Goal: Task Accomplishment & Management: Complete application form

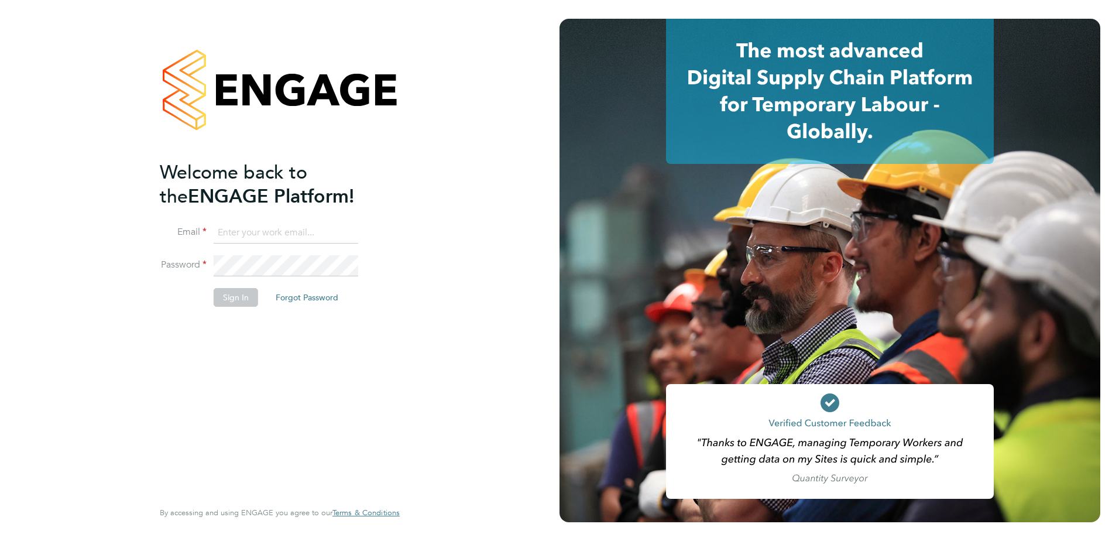
type input "[PERSON_NAME][EMAIL_ADDRESS][DOMAIN_NAME]"
click at [247, 300] on button "Sign In" at bounding box center [236, 297] width 44 height 19
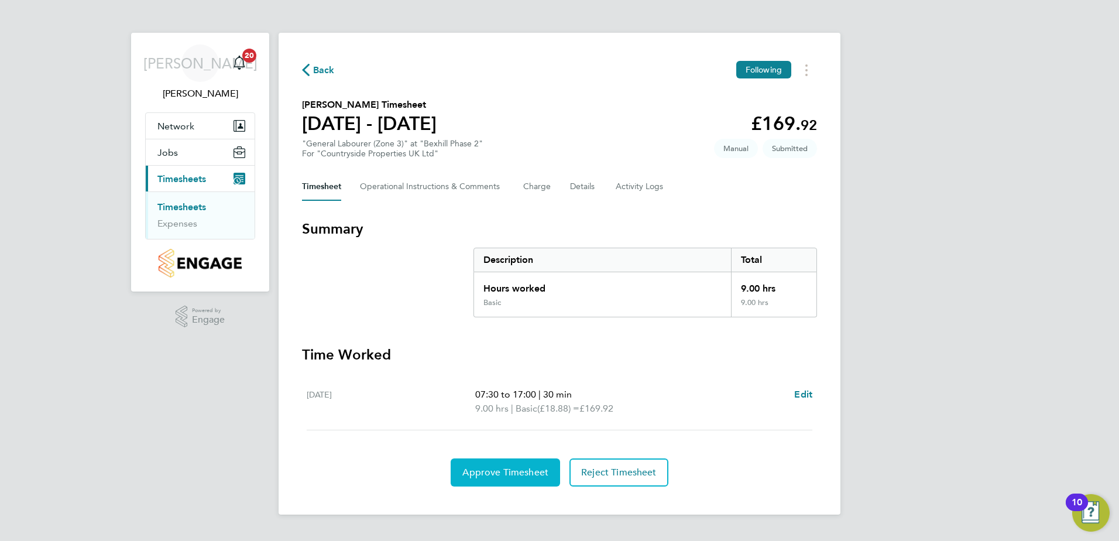
click at [520, 479] on button "Approve Timesheet" at bounding box center [505, 472] width 109 height 28
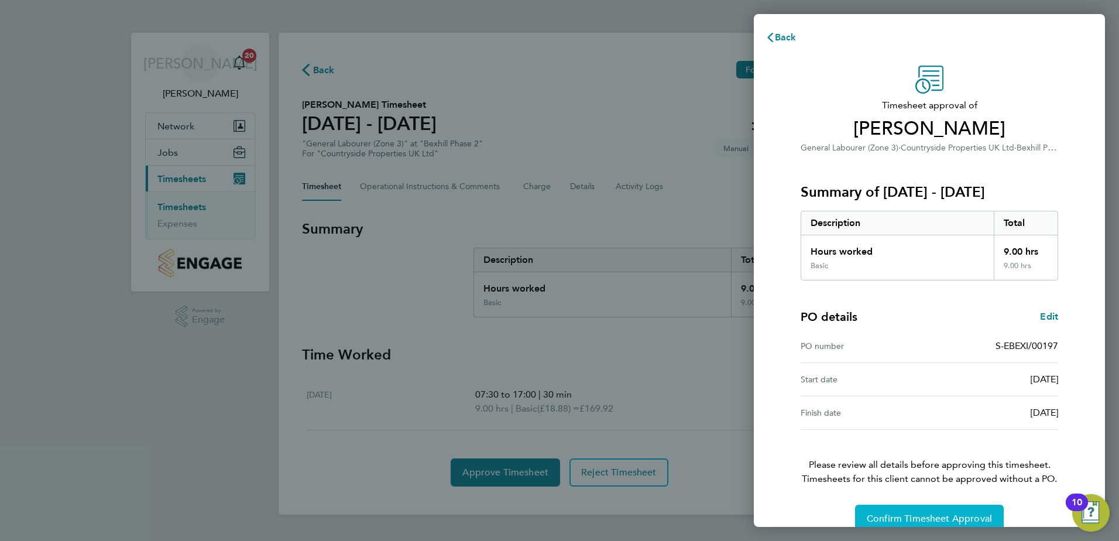
click at [878, 514] on span "Confirm Timesheet Approval" at bounding box center [929, 519] width 125 height 12
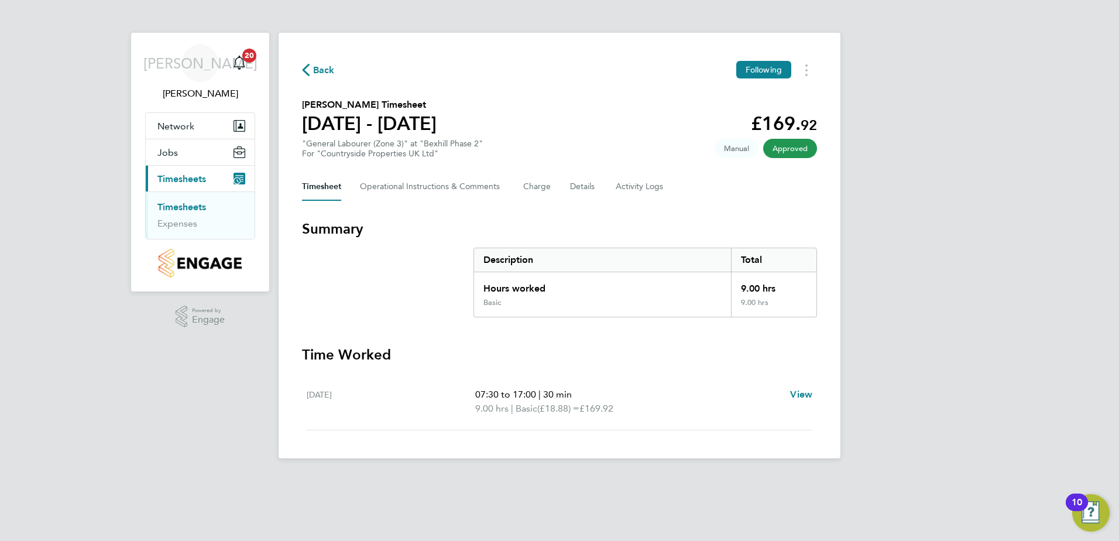
click at [801, 150] on span "Approved" at bounding box center [790, 148] width 54 height 19
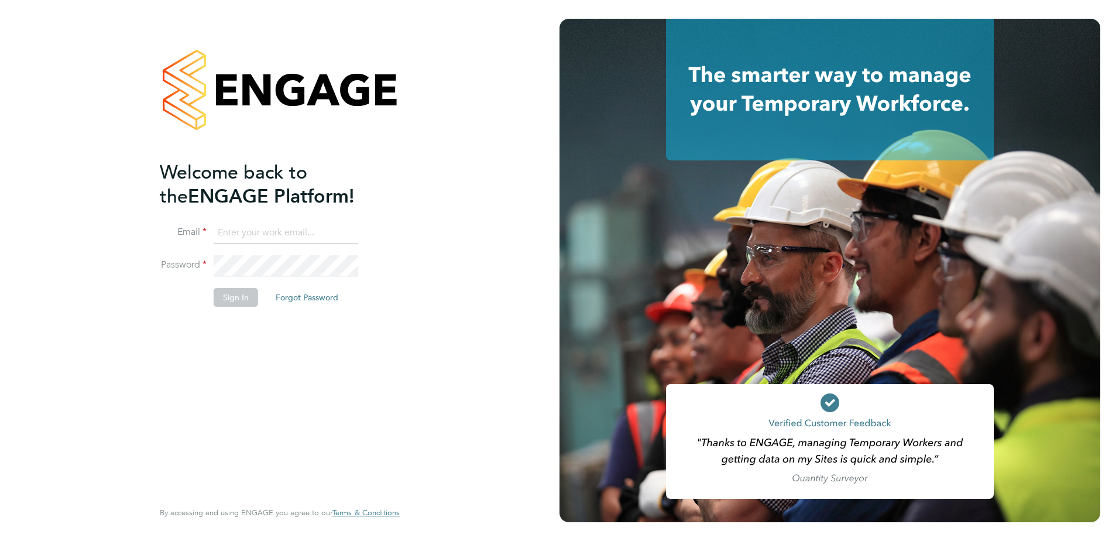
type input "[PERSON_NAME][EMAIL_ADDRESS][DOMAIN_NAME]"
click at [230, 298] on button "Sign In" at bounding box center [236, 297] width 44 height 19
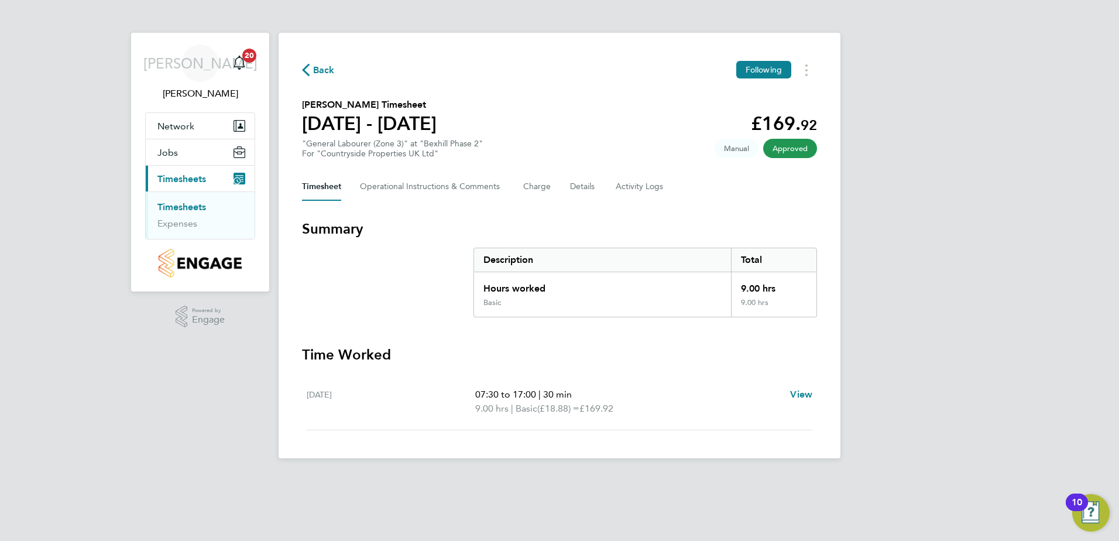
click at [800, 152] on span "Approved" at bounding box center [790, 148] width 54 height 19
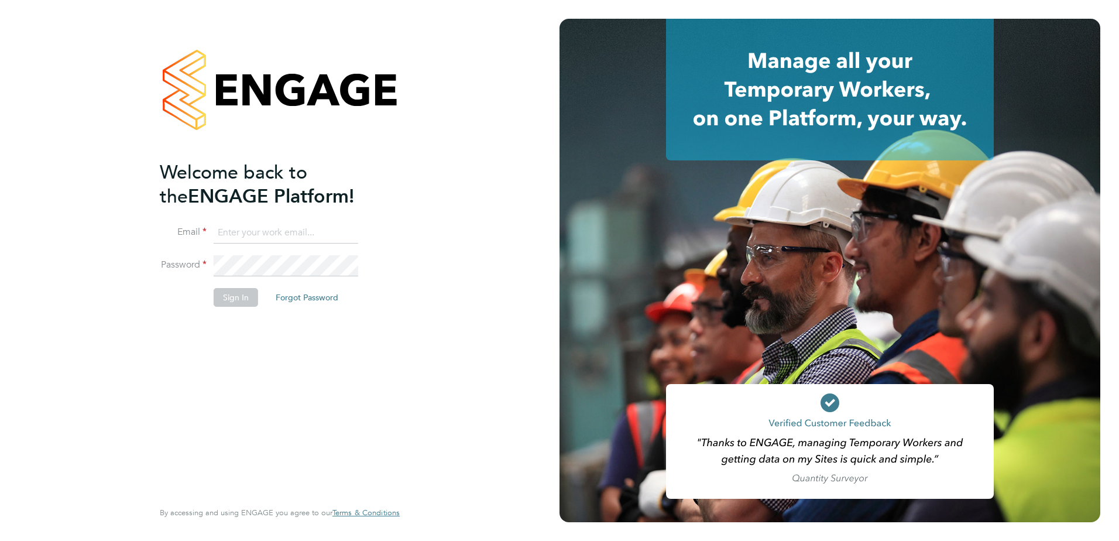
type input "john.oneill2@vistry.co.uk"
click at [232, 297] on button "Sign In" at bounding box center [236, 297] width 44 height 19
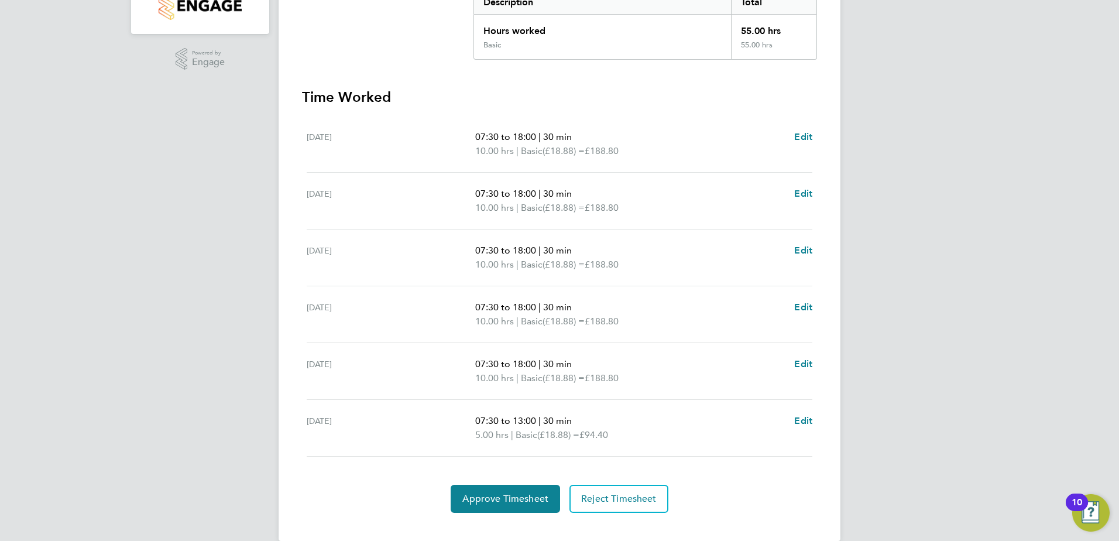
scroll to position [276, 0]
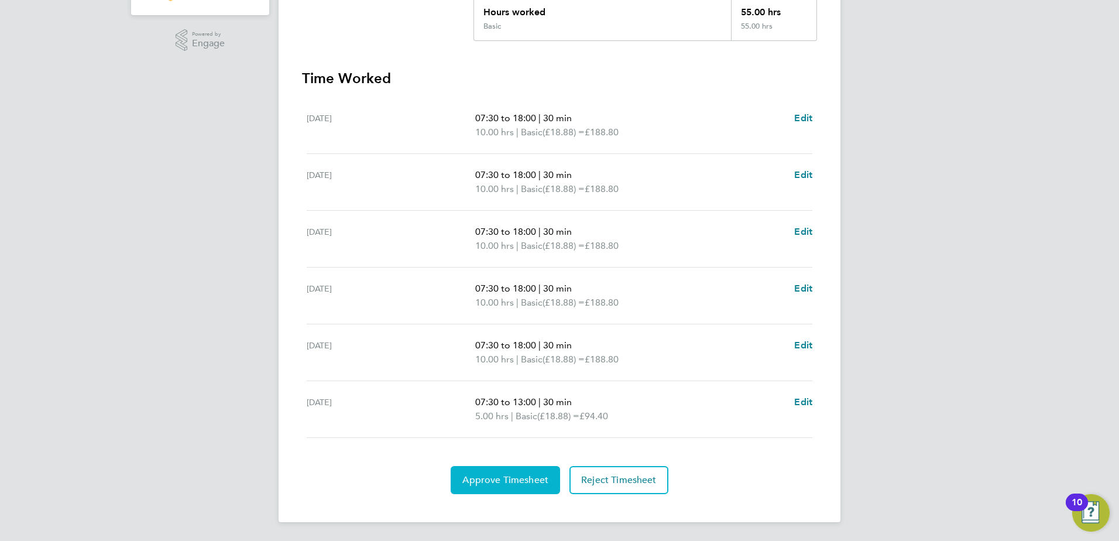
click at [506, 469] on button "Approve Timesheet" at bounding box center [505, 480] width 109 height 28
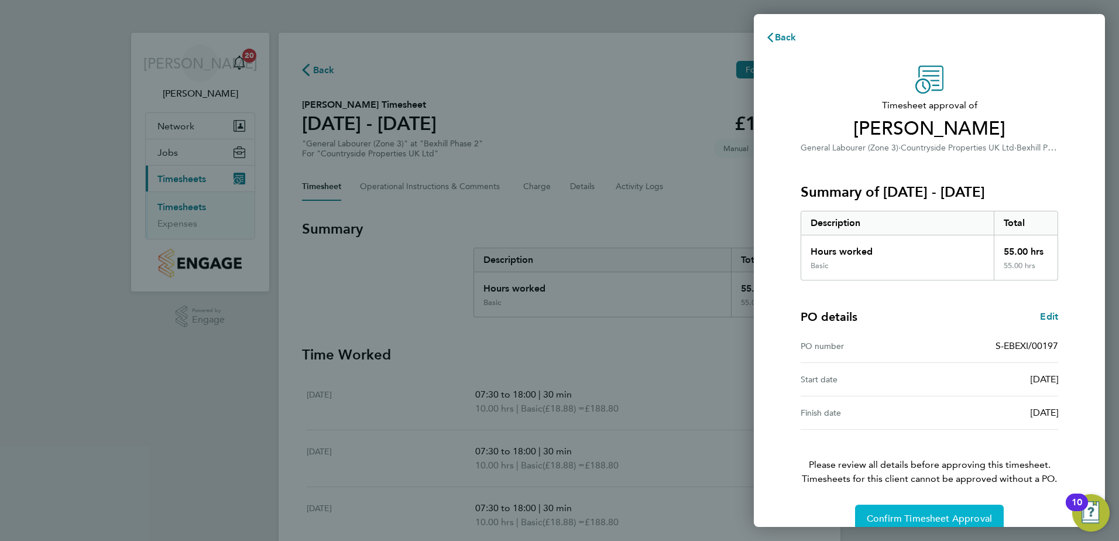
click at [923, 513] on span "Confirm Timesheet Approval" at bounding box center [929, 519] width 125 height 12
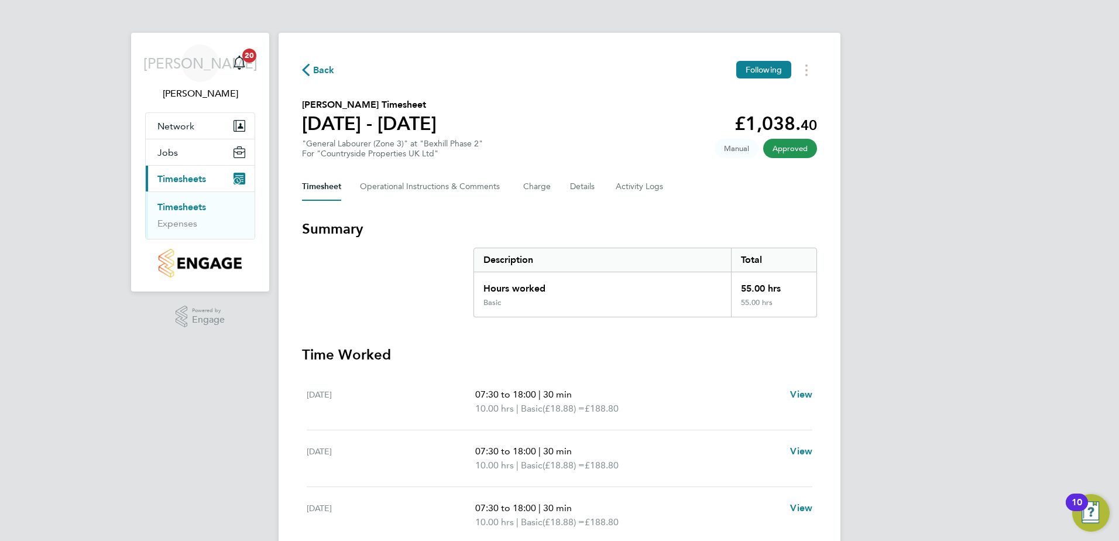
click at [798, 152] on span "Approved" at bounding box center [790, 148] width 54 height 19
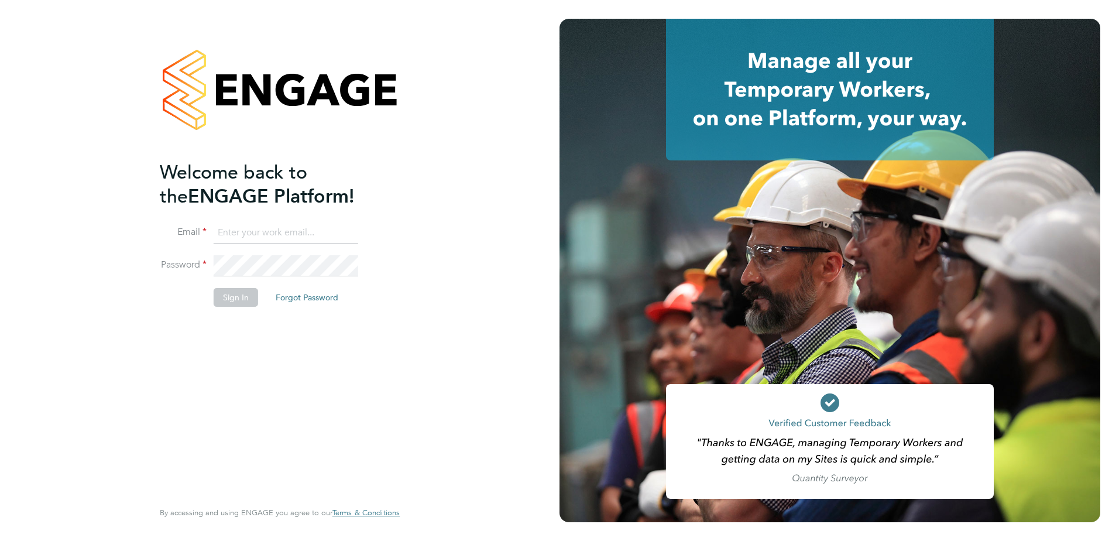
type input "[PERSON_NAME][EMAIL_ADDRESS][DOMAIN_NAME]"
click at [237, 293] on button "Sign In" at bounding box center [236, 297] width 44 height 19
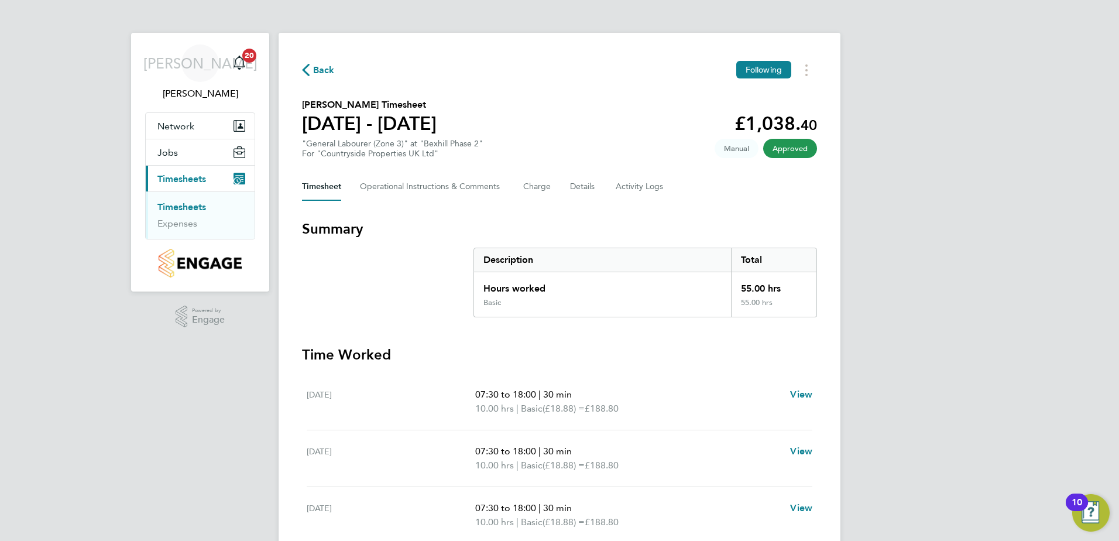
click at [796, 148] on span "Approved" at bounding box center [790, 148] width 54 height 19
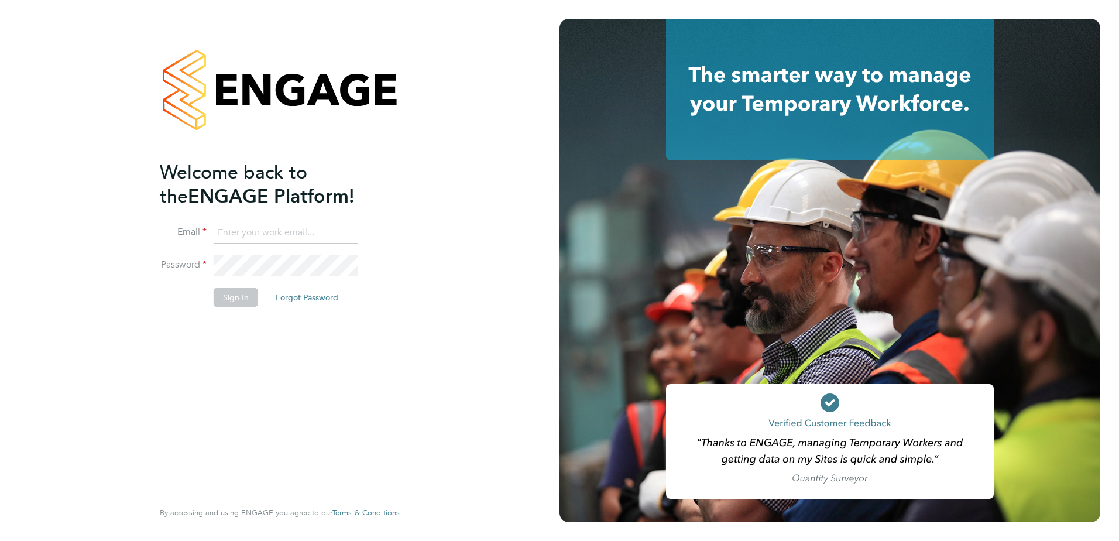
type input "john.oneill2@vistry.co.uk"
click at [240, 297] on button "Sign In" at bounding box center [236, 297] width 44 height 19
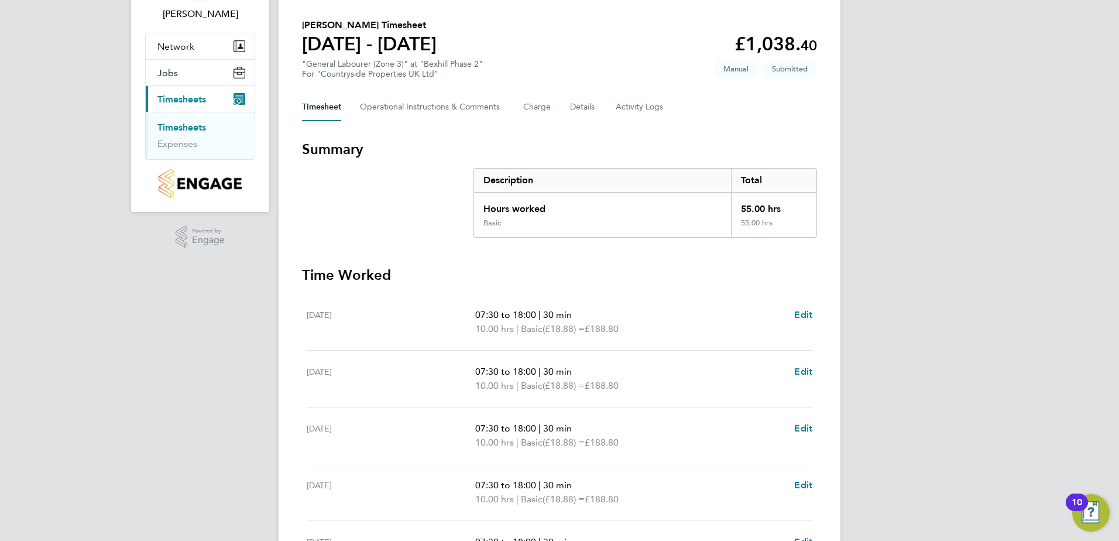
scroll to position [293, 0]
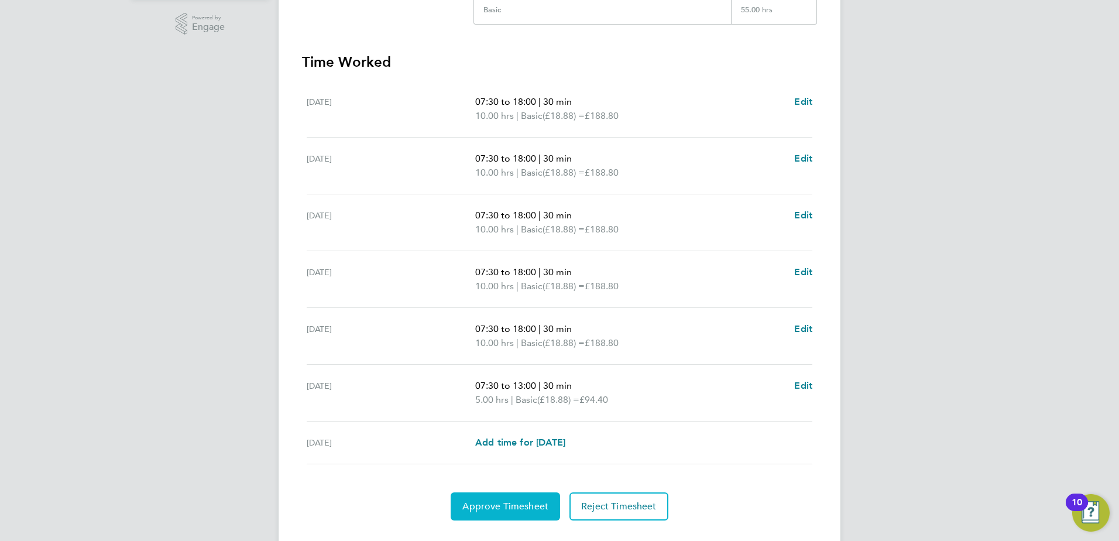
click at [526, 501] on span "Approve Timesheet" at bounding box center [505, 506] width 86 height 12
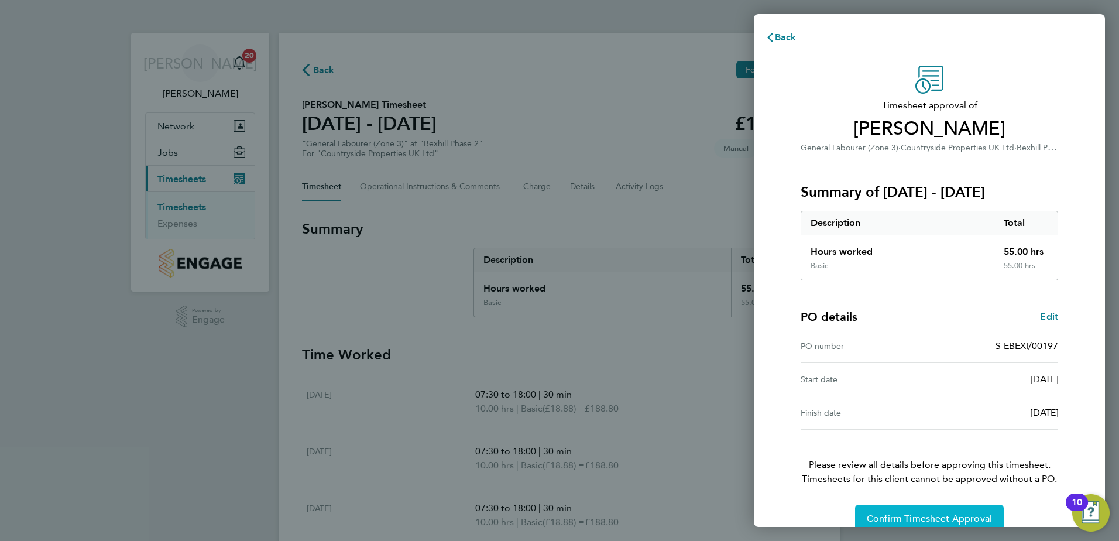
click at [890, 513] on span "Confirm Timesheet Approval" at bounding box center [929, 519] width 125 height 12
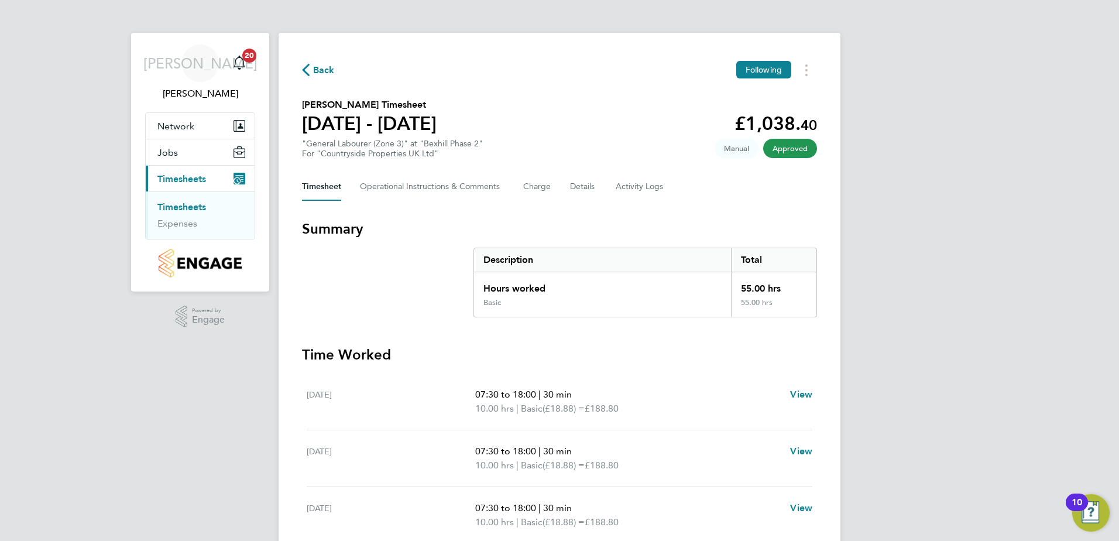
click at [779, 150] on span "Approved" at bounding box center [790, 148] width 54 height 19
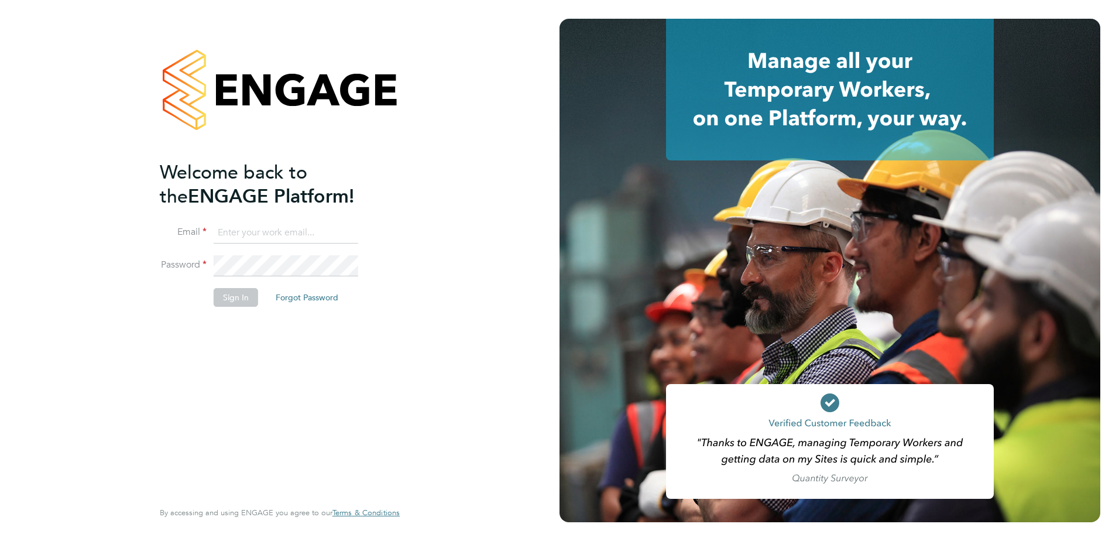
type input "[PERSON_NAME][EMAIL_ADDRESS][DOMAIN_NAME]"
click at [249, 300] on button "Sign In" at bounding box center [236, 297] width 44 height 19
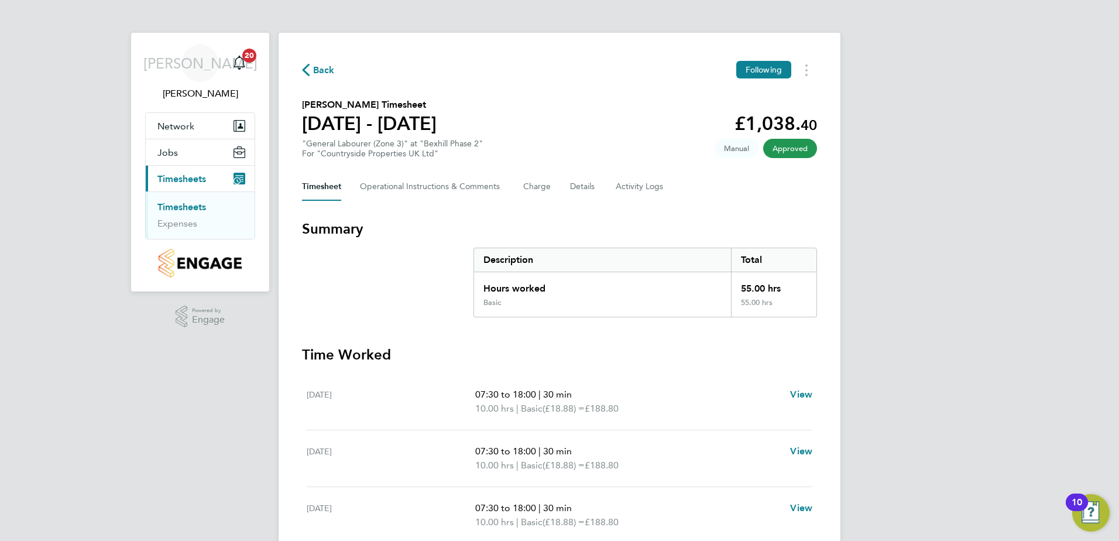
click at [794, 153] on span "Approved" at bounding box center [790, 148] width 54 height 19
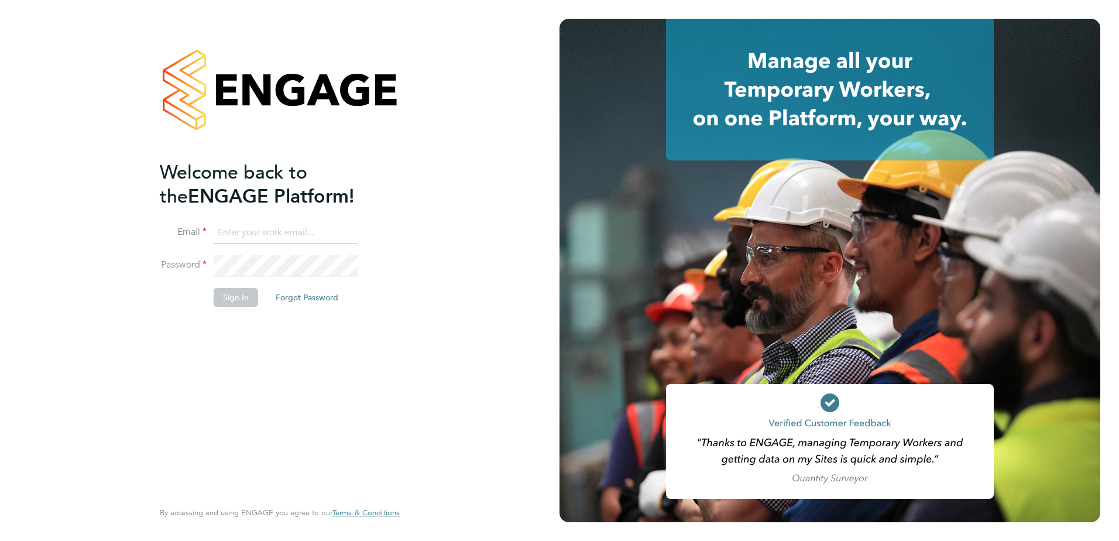
type input "[PERSON_NAME][EMAIL_ADDRESS][DOMAIN_NAME]"
click at [249, 299] on button "Sign In" at bounding box center [236, 297] width 44 height 19
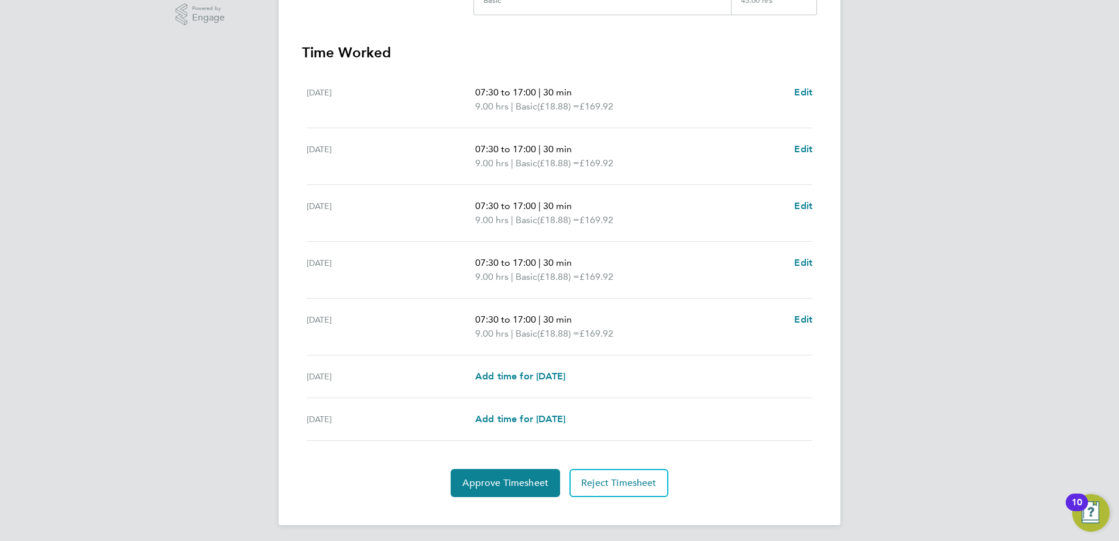
scroll to position [305, 0]
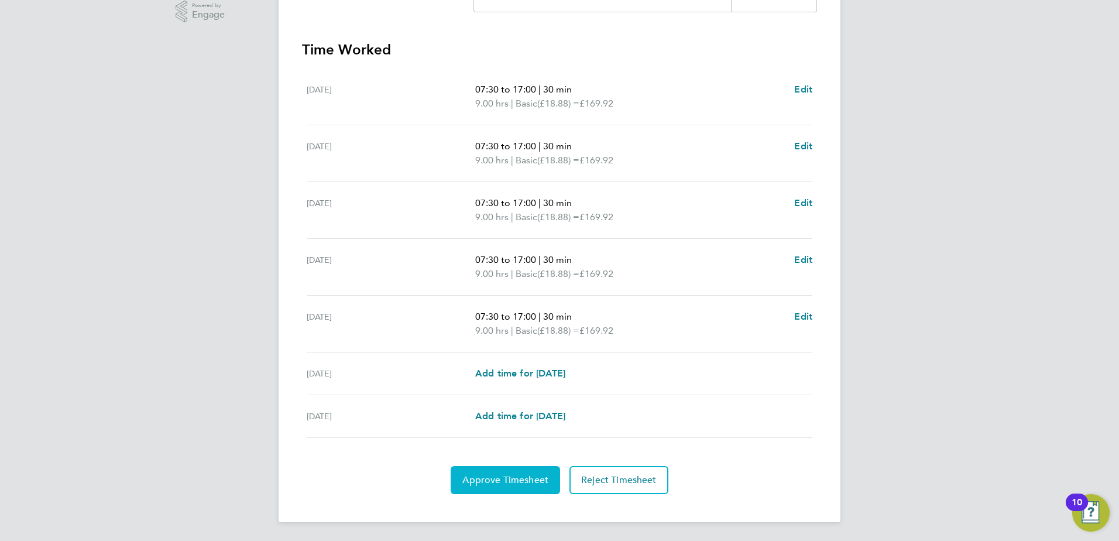
click at [513, 475] on span "Approve Timesheet" at bounding box center [505, 480] width 86 height 12
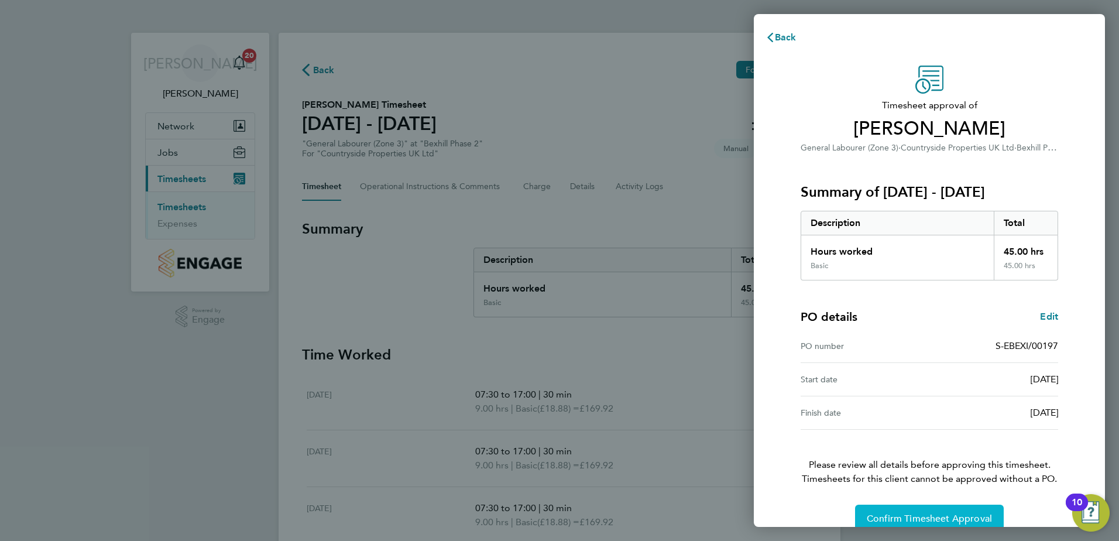
click at [905, 518] on span "Confirm Timesheet Approval" at bounding box center [929, 519] width 125 height 12
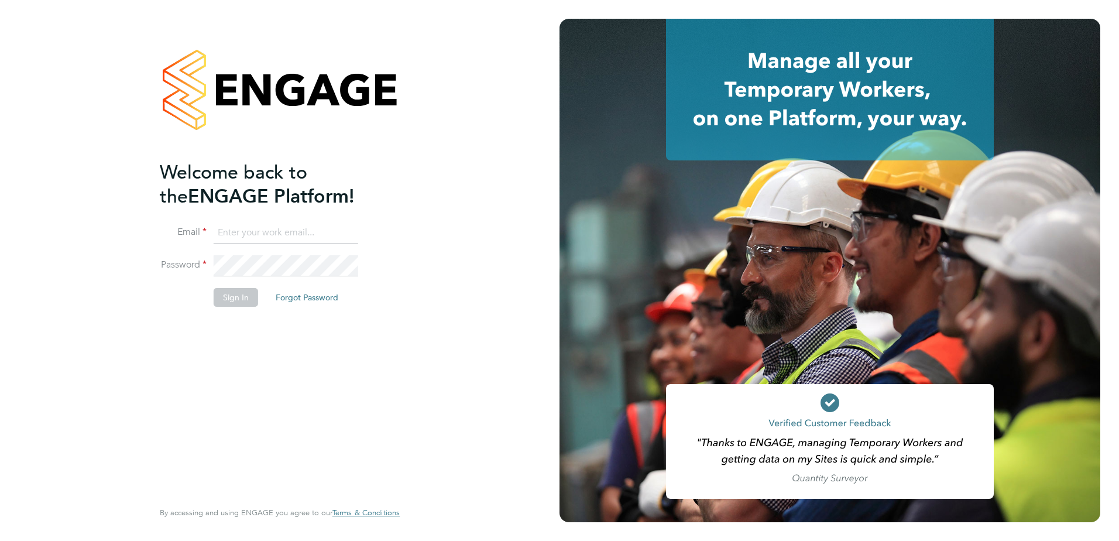
type input "[PERSON_NAME][EMAIL_ADDRESS][DOMAIN_NAME]"
click at [242, 297] on button "Sign In" at bounding box center [236, 297] width 44 height 19
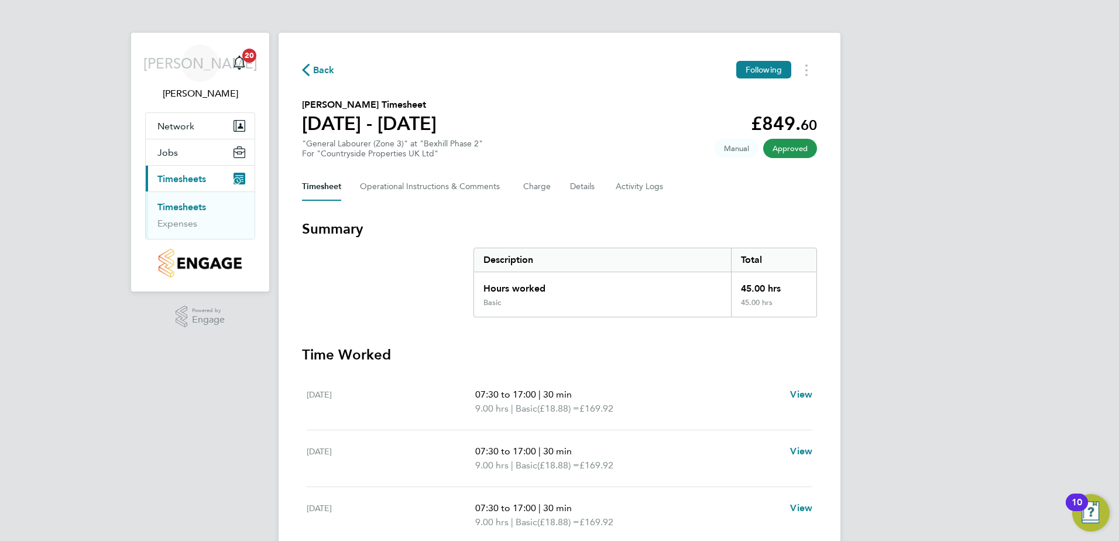
click at [781, 146] on span "Approved" at bounding box center [790, 148] width 54 height 19
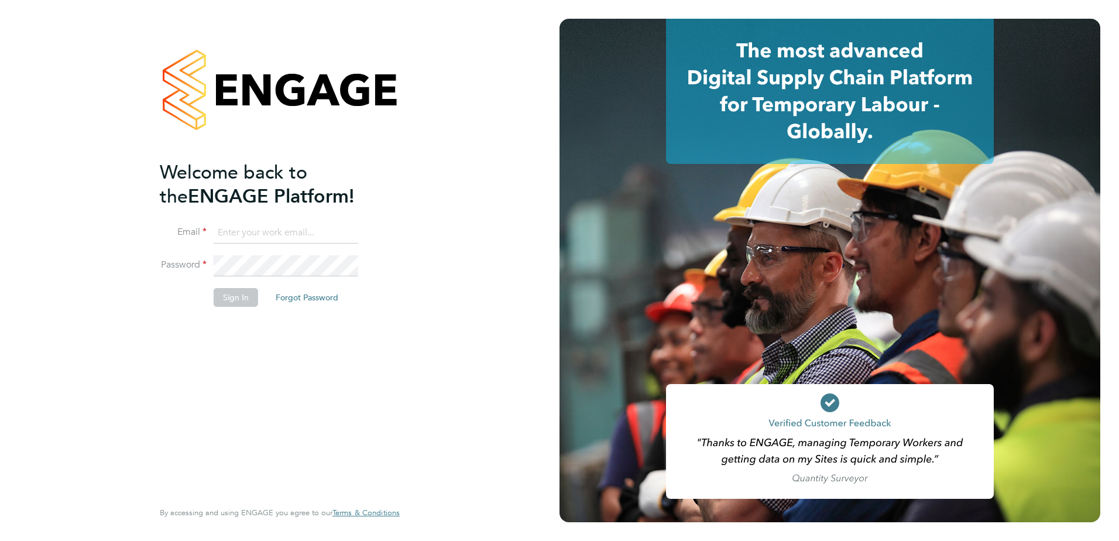
type input "john.oneill2@vistry.co.uk"
click at [237, 294] on button "Sign In" at bounding box center [236, 297] width 44 height 19
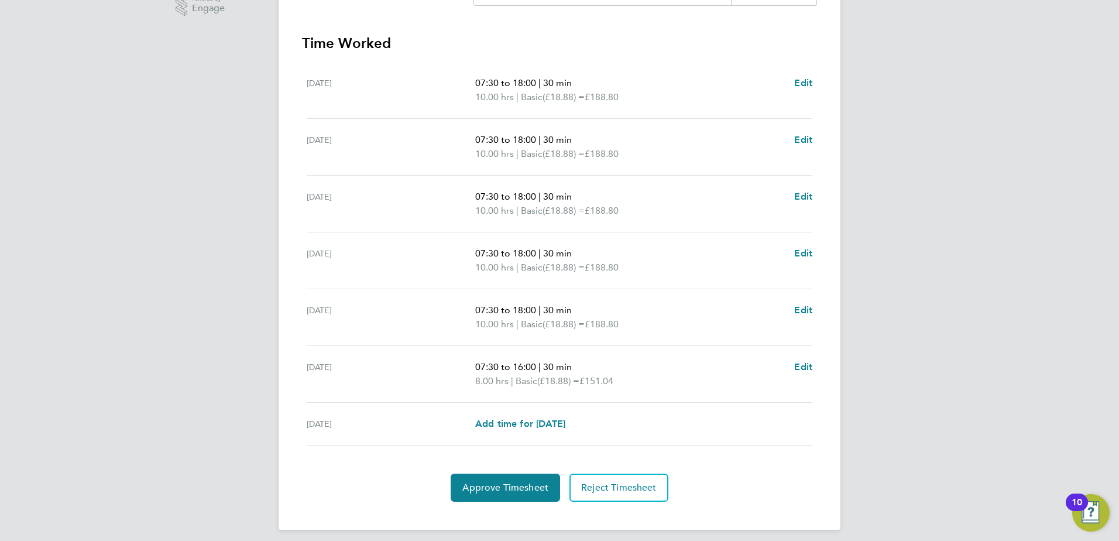
scroll to position [319, 0]
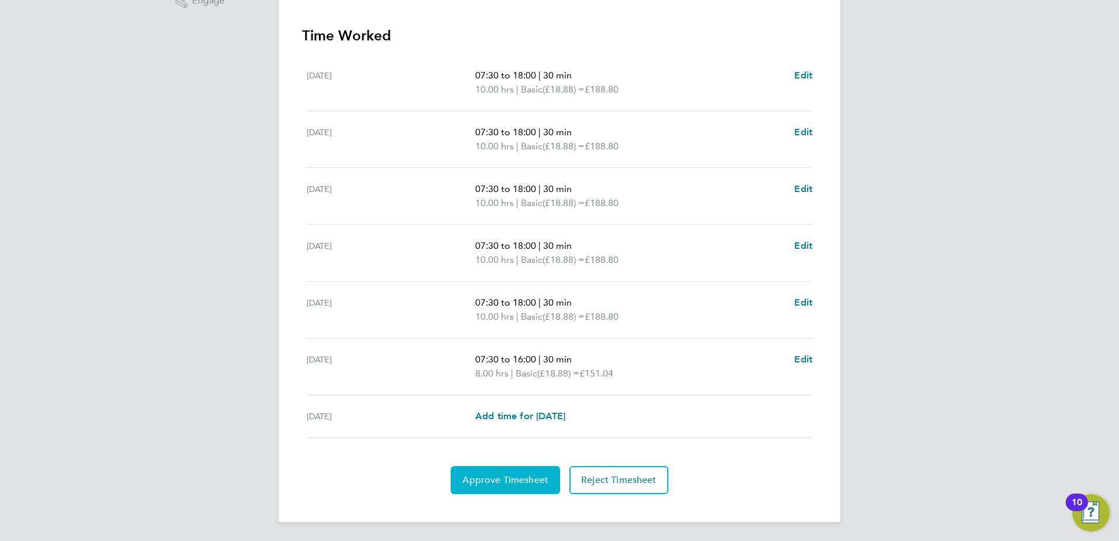
click at [494, 478] on span "Approve Timesheet" at bounding box center [505, 480] width 86 height 12
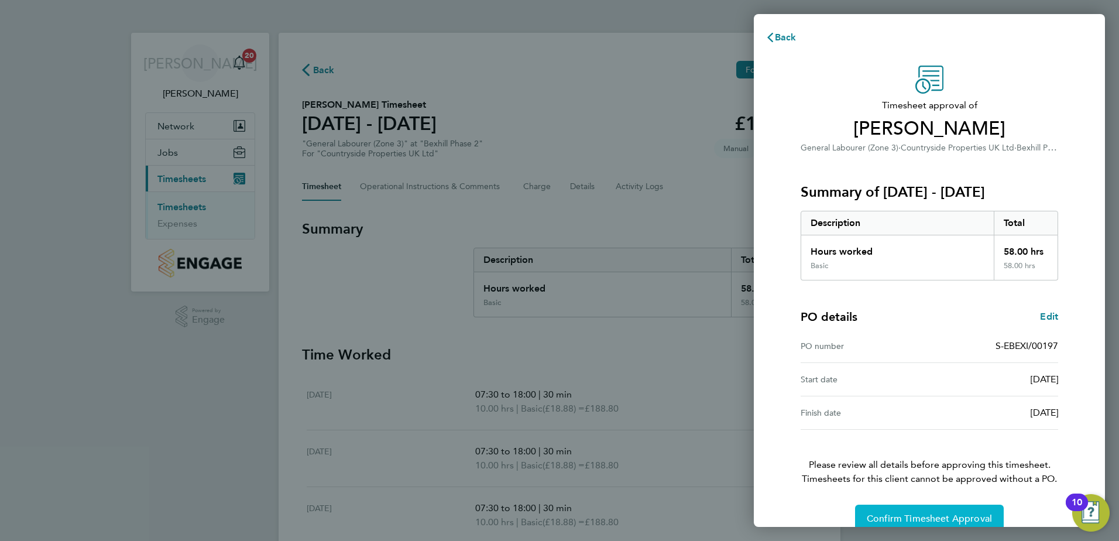
click at [878, 520] on span "Confirm Timesheet Approval" at bounding box center [929, 519] width 125 height 12
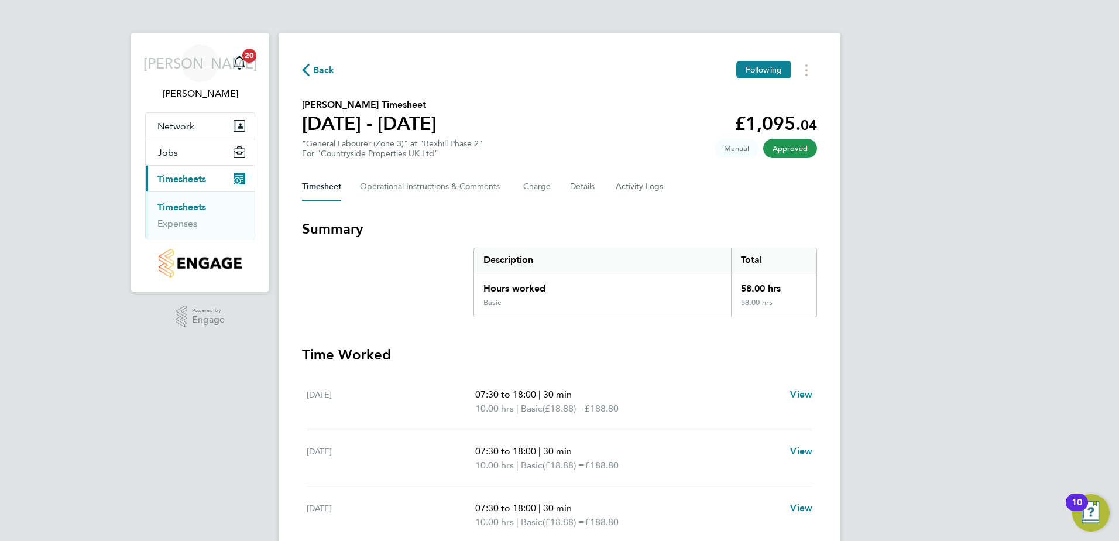
click at [789, 151] on span "Approved" at bounding box center [790, 148] width 54 height 19
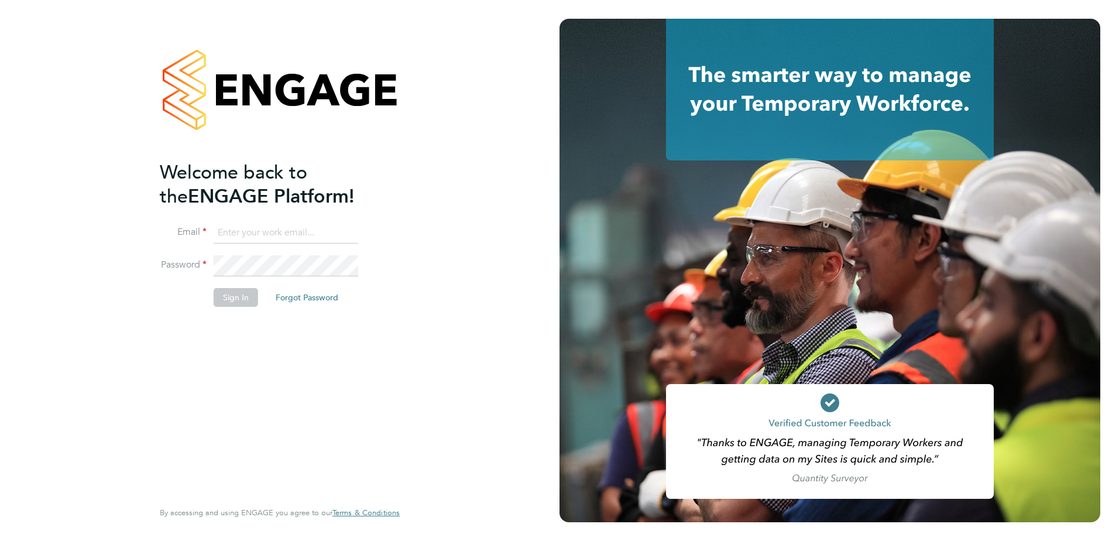
type input "[PERSON_NAME][EMAIL_ADDRESS][DOMAIN_NAME]"
click at [241, 300] on button "Sign In" at bounding box center [236, 297] width 44 height 19
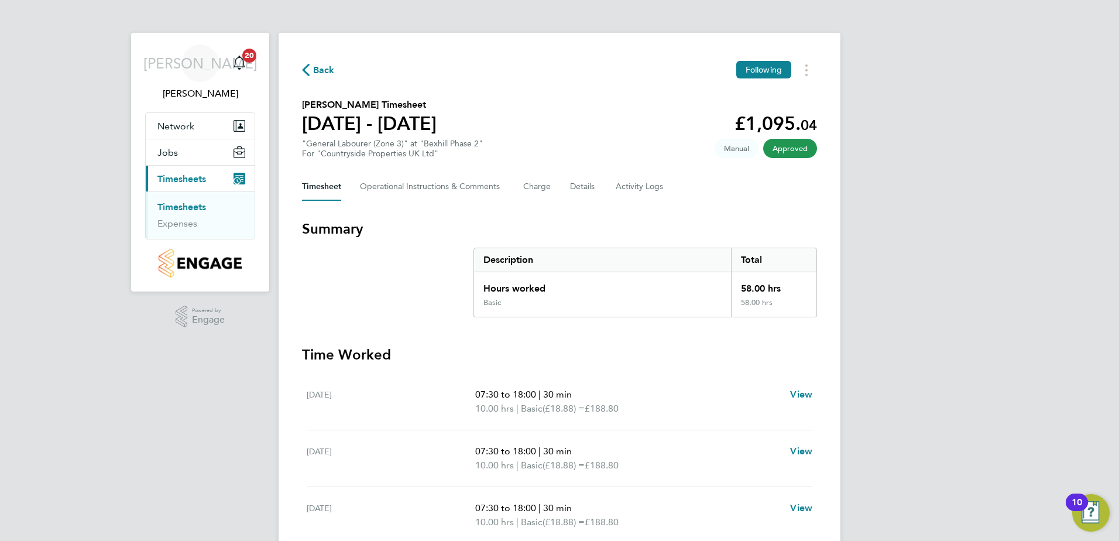
click at [783, 147] on span "Approved" at bounding box center [790, 148] width 54 height 19
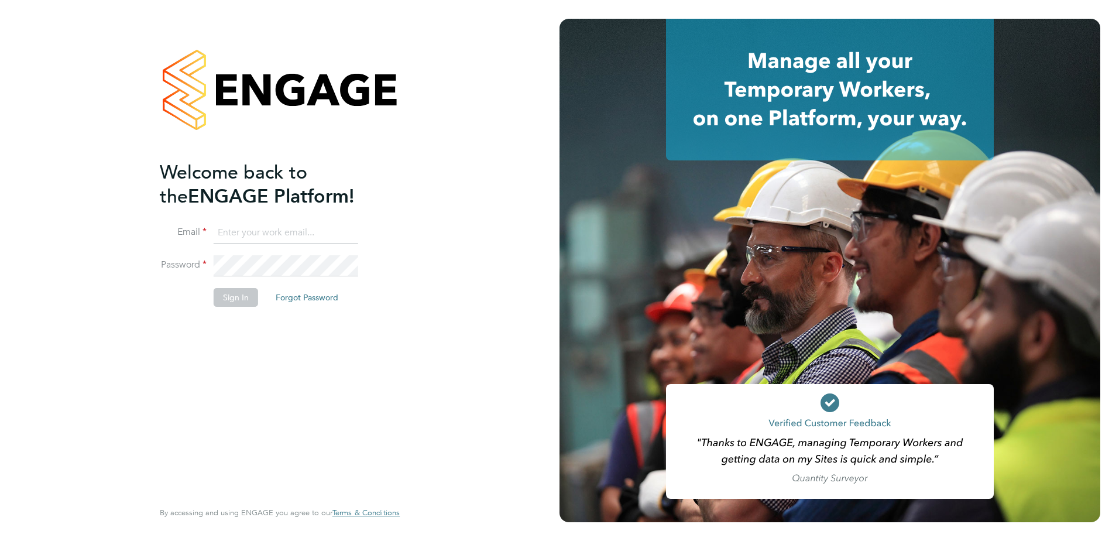
type input "[PERSON_NAME][EMAIL_ADDRESS][DOMAIN_NAME]"
click at [239, 298] on button "Sign In" at bounding box center [236, 297] width 44 height 19
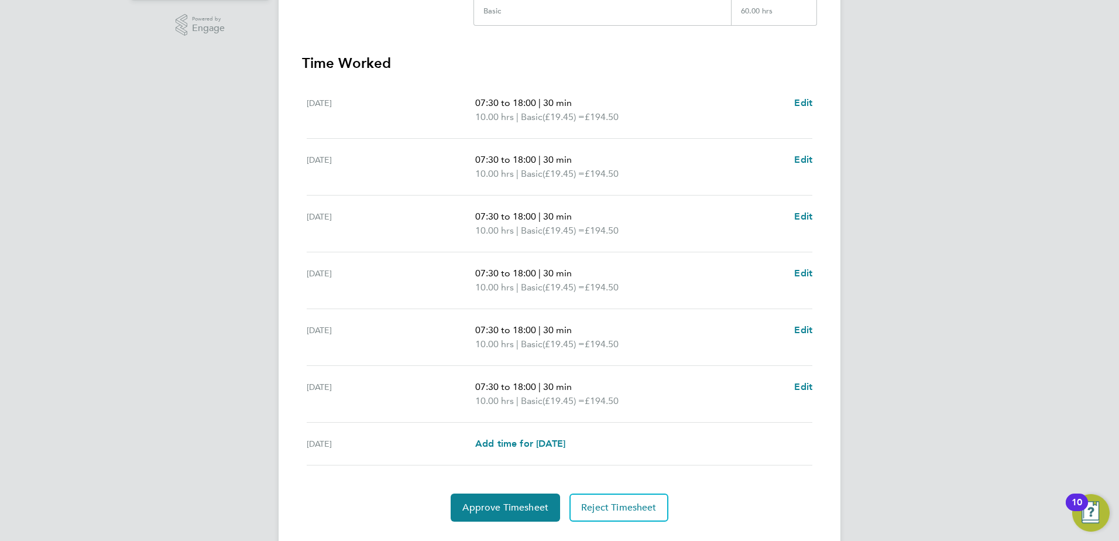
scroll to position [293, 0]
click at [507, 503] on span "Approve Timesheet" at bounding box center [505, 506] width 86 height 12
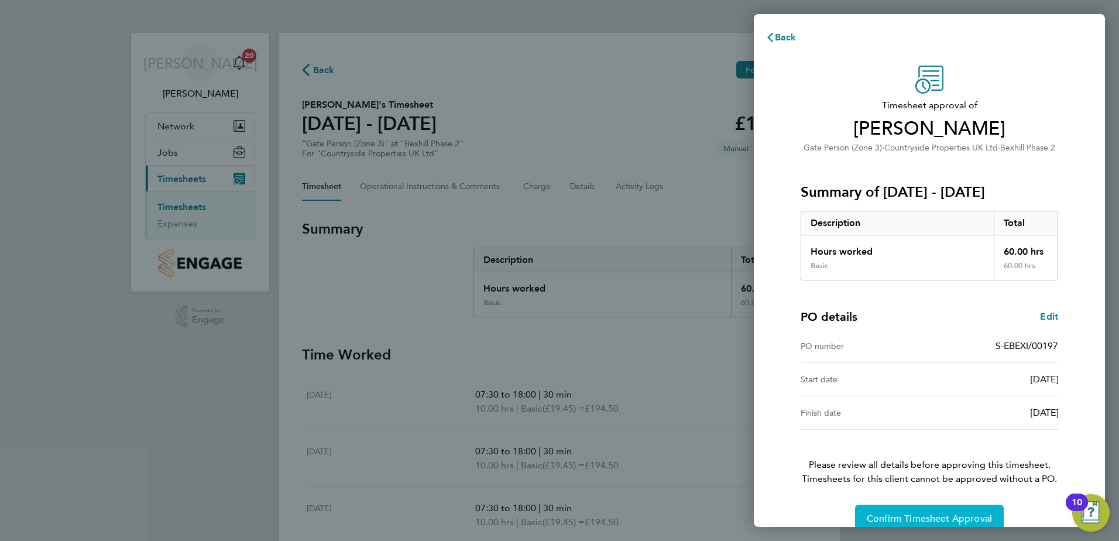
click at [886, 514] on span "Confirm Timesheet Approval" at bounding box center [929, 519] width 125 height 12
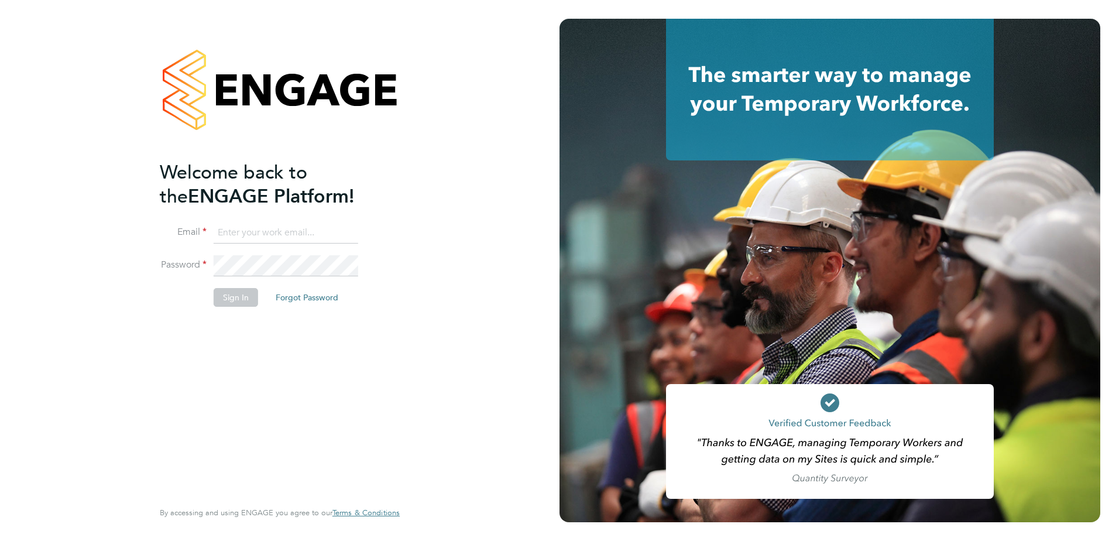
type input "[PERSON_NAME][EMAIL_ADDRESS][DOMAIN_NAME]"
click at [227, 295] on button "Sign In" at bounding box center [236, 297] width 44 height 19
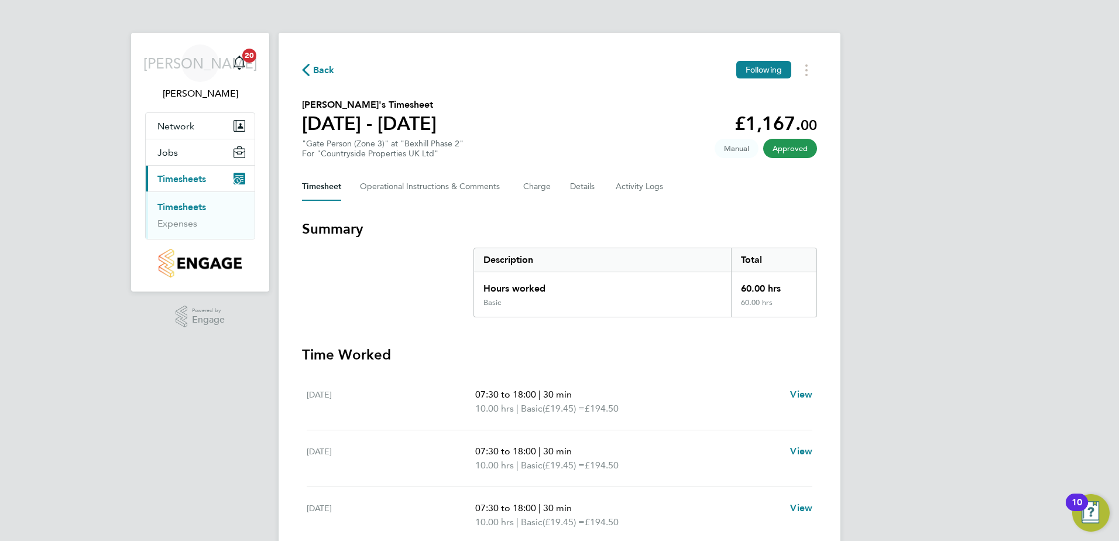
click at [776, 147] on span "Approved" at bounding box center [790, 148] width 54 height 19
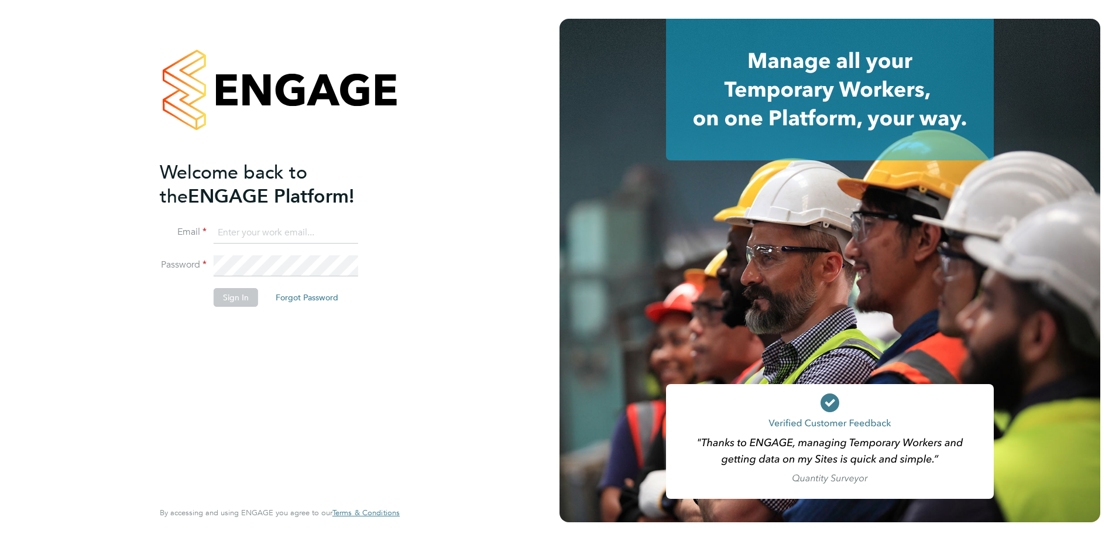
type input "john.oneill2@vistry.co.uk"
click at [236, 300] on button "Sign In" at bounding box center [236, 297] width 44 height 19
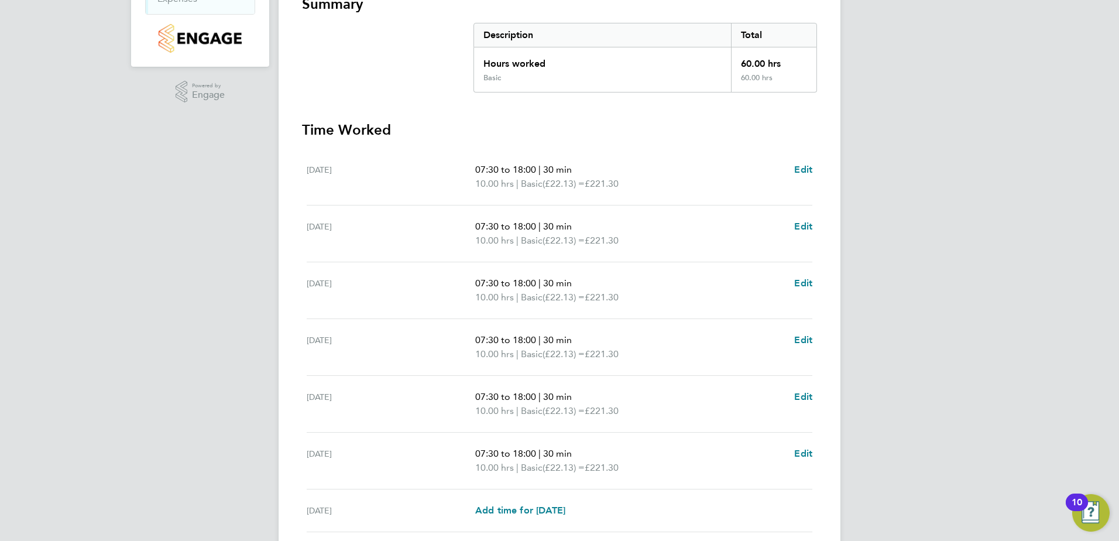
scroll to position [319, 0]
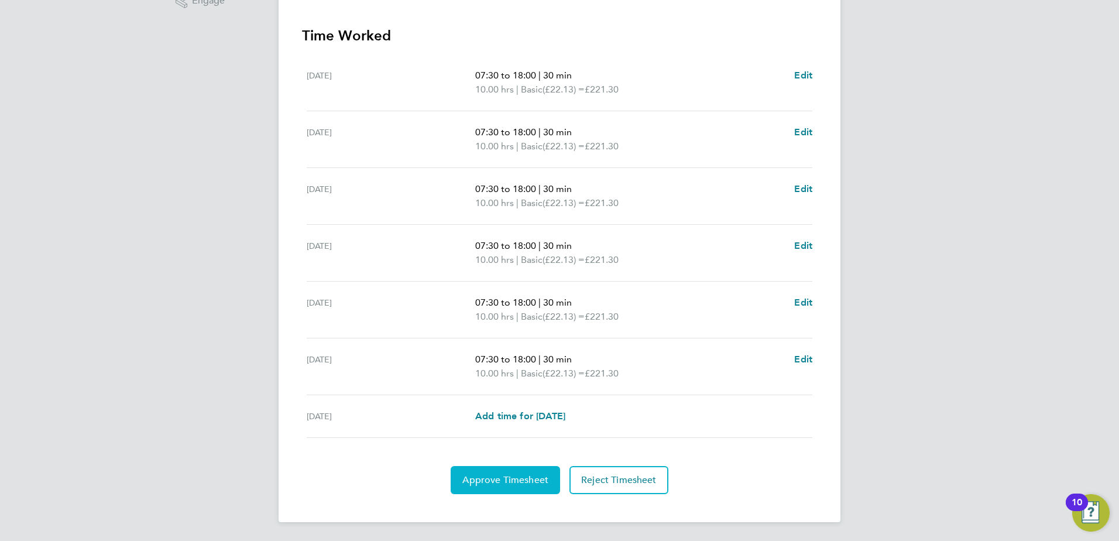
click at [523, 479] on span "Approve Timesheet" at bounding box center [505, 480] width 86 height 12
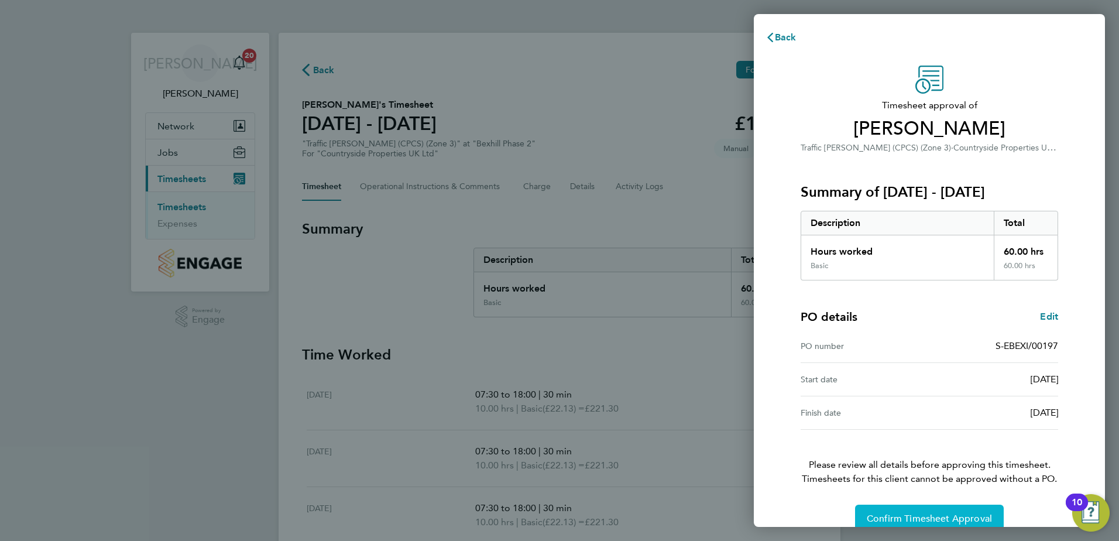
click at [884, 514] on span "Confirm Timesheet Approval" at bounding box center [929, 519] width 125 height 12
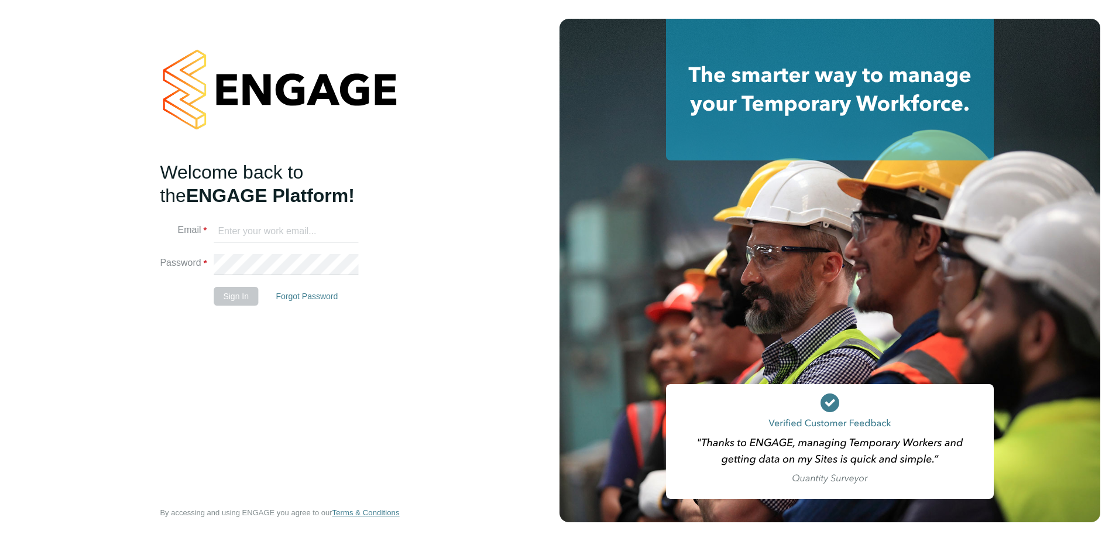
type input "[PERSON_NAME][EMAIL_ADDRESS][DOMAIN_NAME]"
click at [243, 299] on button "Sign In" at bounding box center [236, 296] width 44 height 19
click at [249, 298] on button "Sign In" at bounding box center [236, 297] width 44 height 19
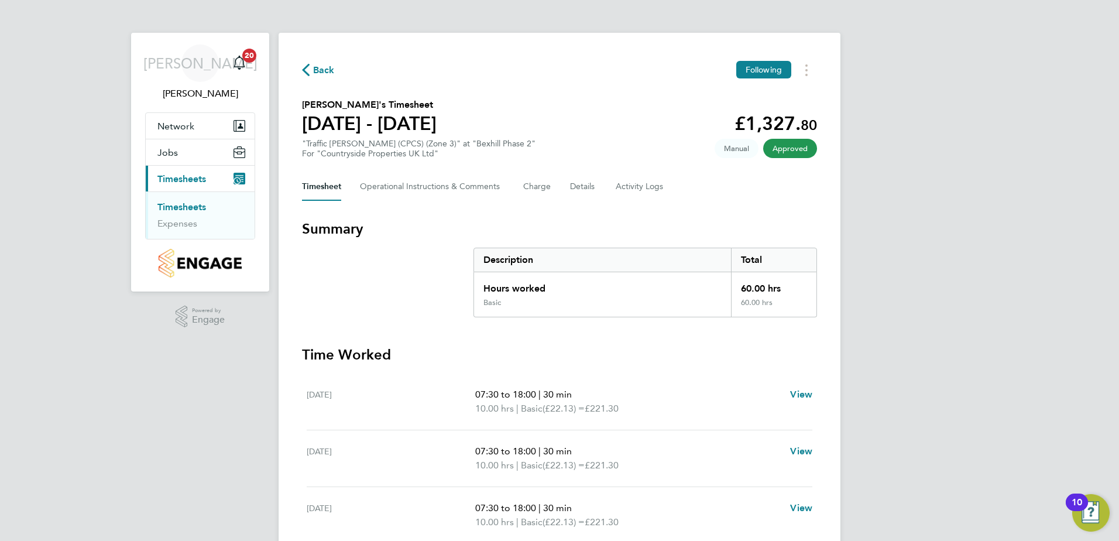
click at [776, 152] on span "Approved" at bounding box center [790, 148] width 54 height 19
